Goal: Information Seeking & Learning: Learn about a topic

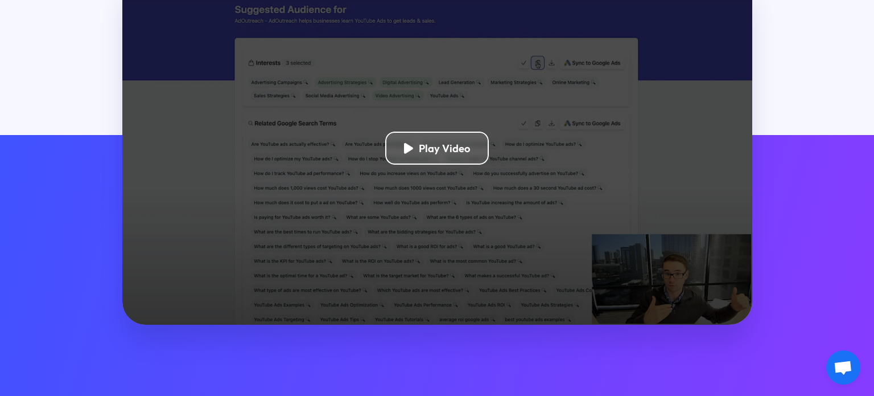
scroll to position [336, 0]
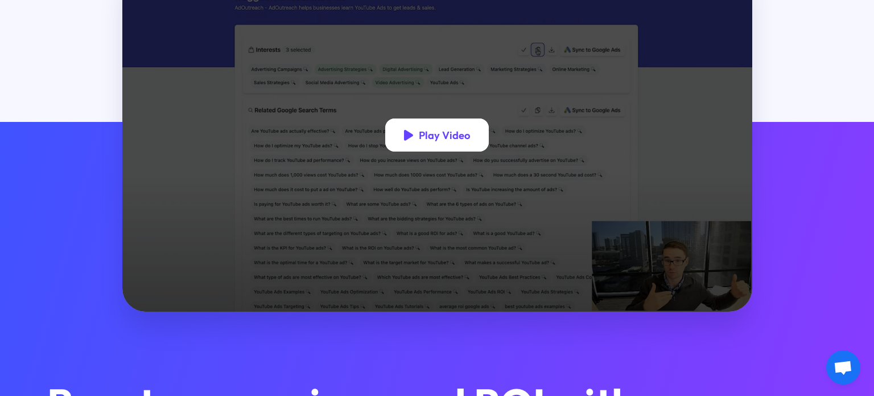
click at [458, 142] on div "Play Video" at bounding box center [437, 134] width 104 height 32
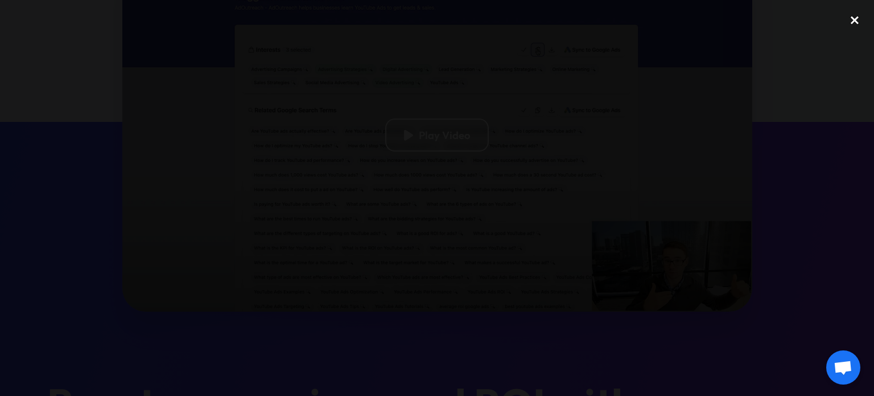
click at [848, 24] on div "close lightbox" at bounding box center [855, 20] width 39 height 25
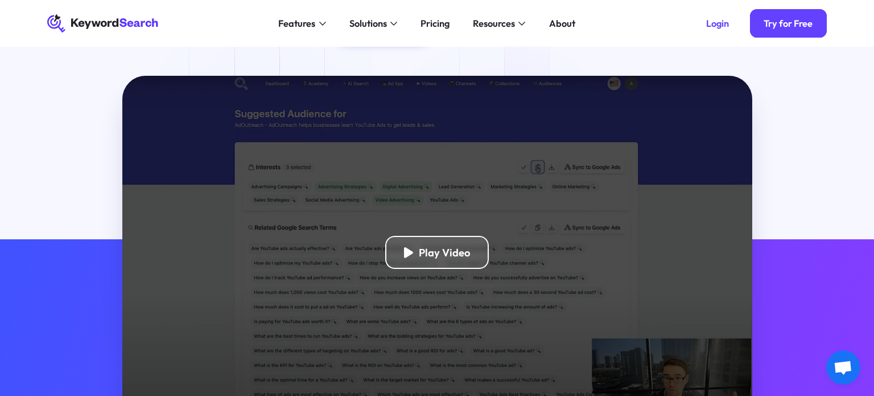
scroll to position [2, 0]
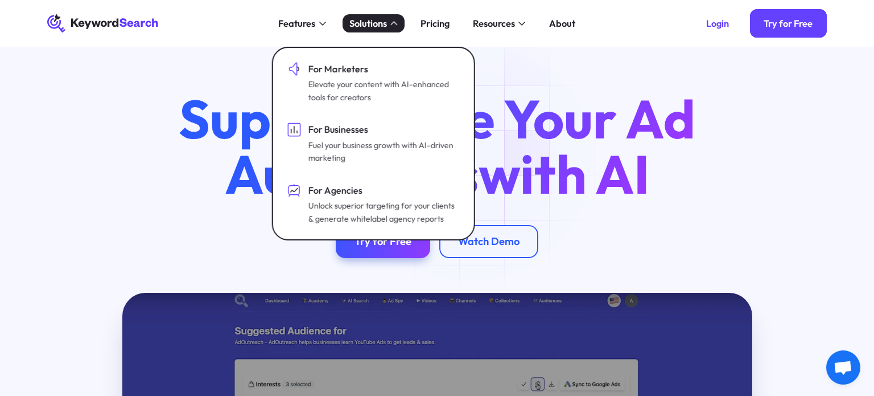
click at [389, 22] on div "Solutions" at bounding box center [374, 23] width 62 height 19
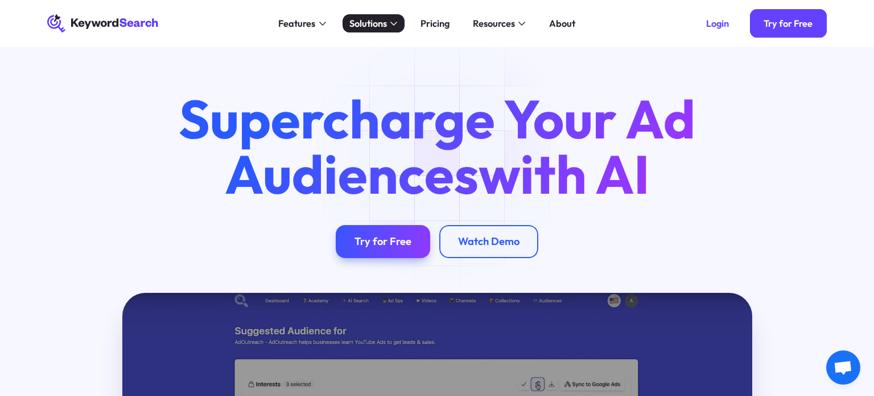
click at [392, 23] on icon at bounding box center [394, 24] width 7 height 4
click at [442, 24] on div "Pricing" at bounding box center [435, 24] width 29 height 14
